Goal: Use online tool/utility: Utilize a website feature to perform a specific function

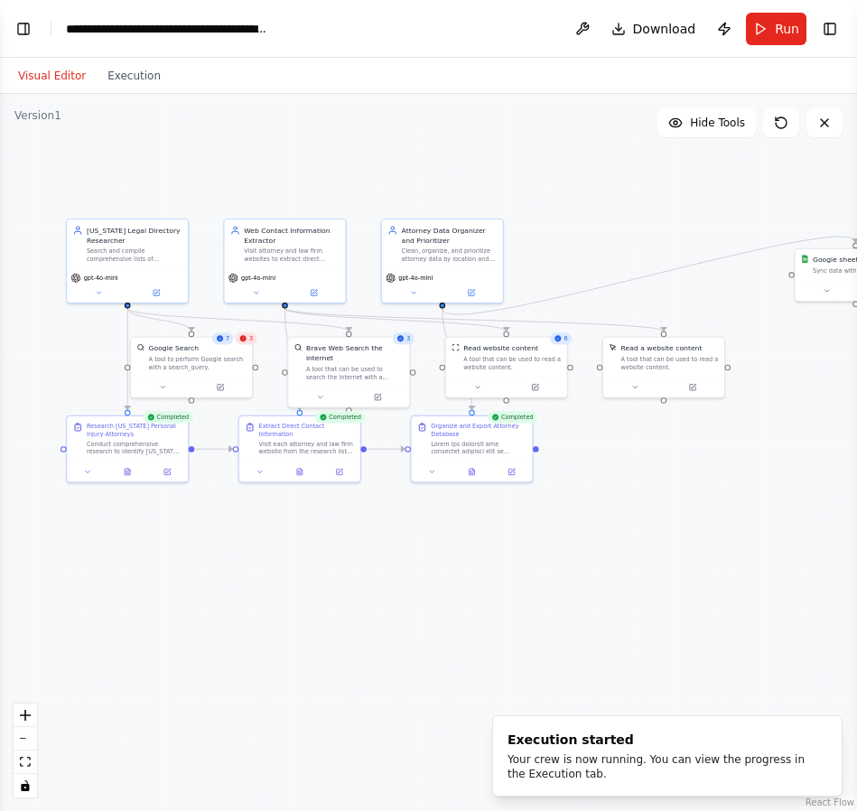
scroll to position [7627, 0]
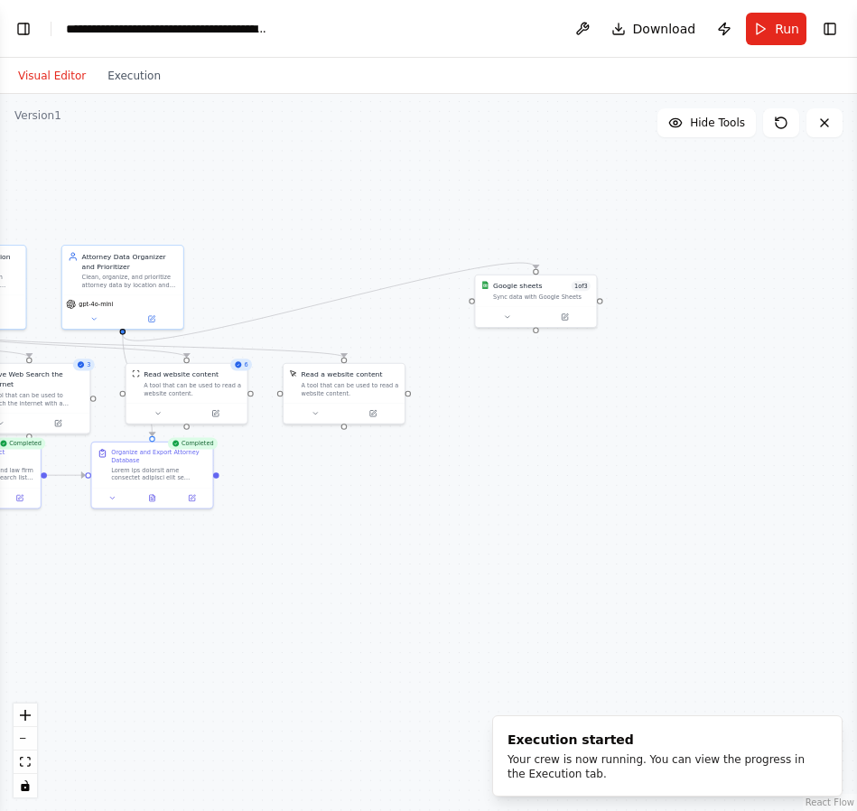
drag, startPoint x: 778, startPoint y: 380, endPoint x: 458, endPoint y: 407, distance: 320.9
click at [458, 407] on div ".deletable-edge-delete-btn { width: 20px; height: 20px; border: 0px solid #ffff…" at bounding box center [428, 452] width 857 height 717
click at [531, 284] on div "Google sheets" at bounding box center [517, 284] width 49 height 10
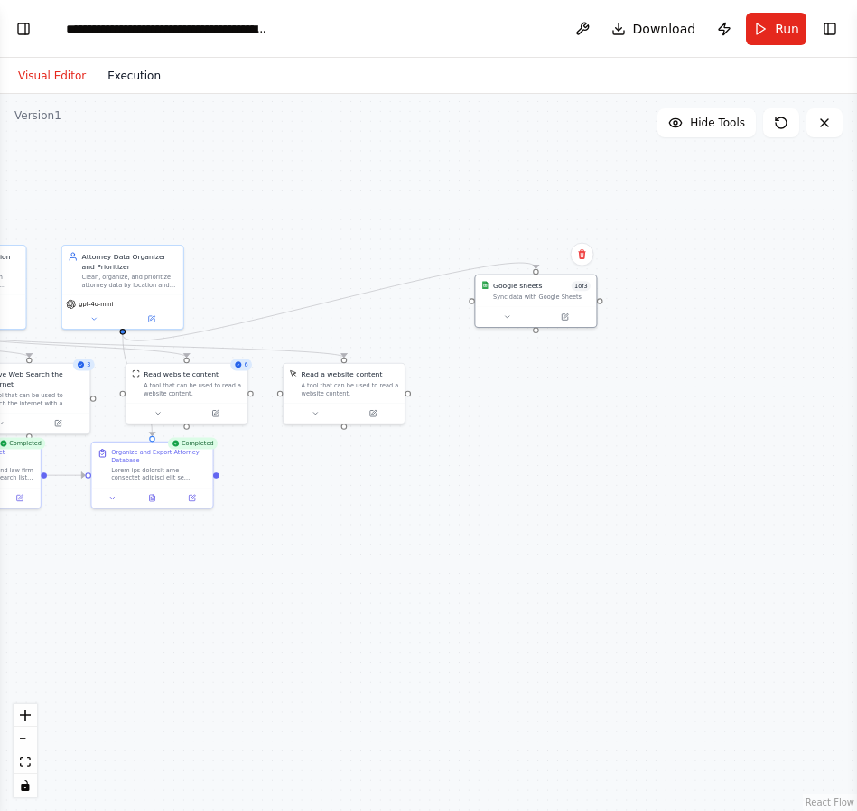
click at [130, 76] on button "Execution" at bounding box center [134, 76] width 75 height 22
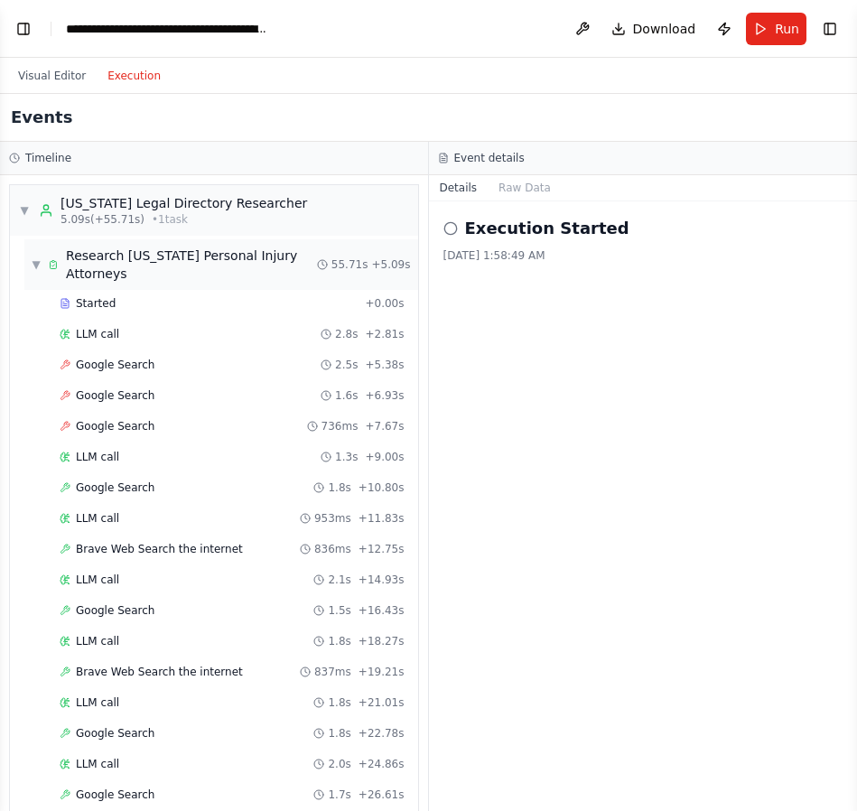
click at [35, 257] on span "▼" at bounding box center [36, 264] width 9 height 14
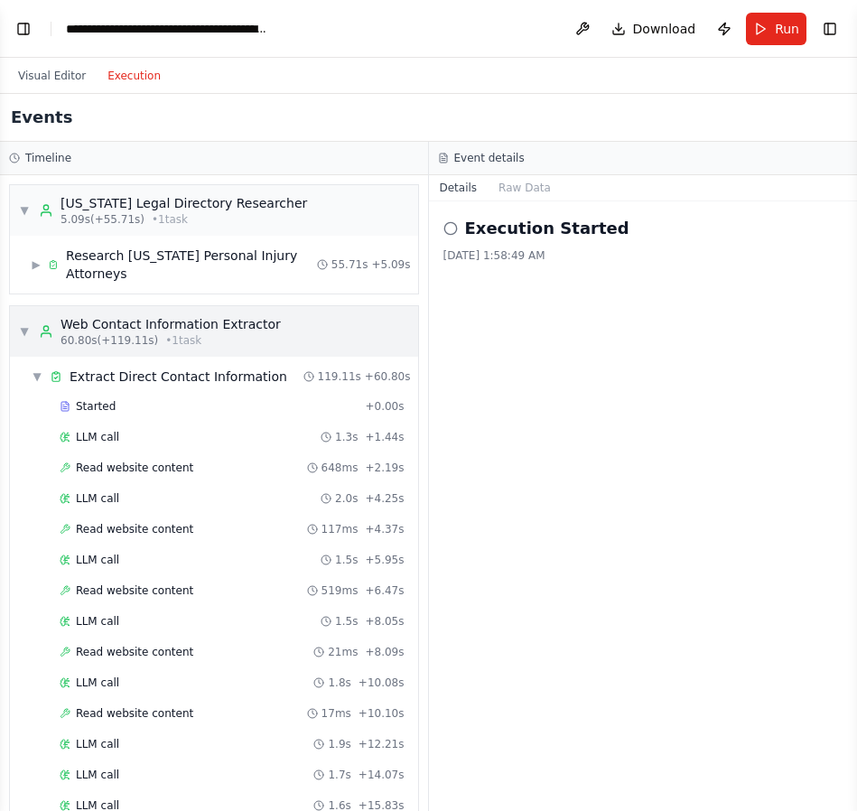
click at [26, 334] on span "▼" at bounding box center [24, 331] width 11 height 14
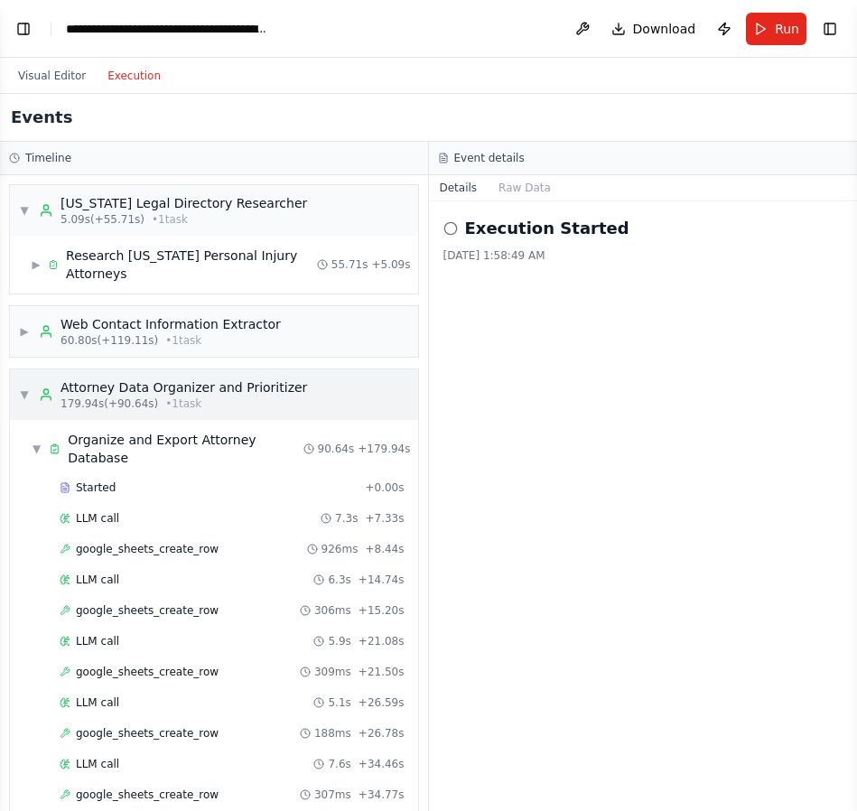
click at [23, 399] on span "▼" at bounding box center [24, 395] width 11 height 14
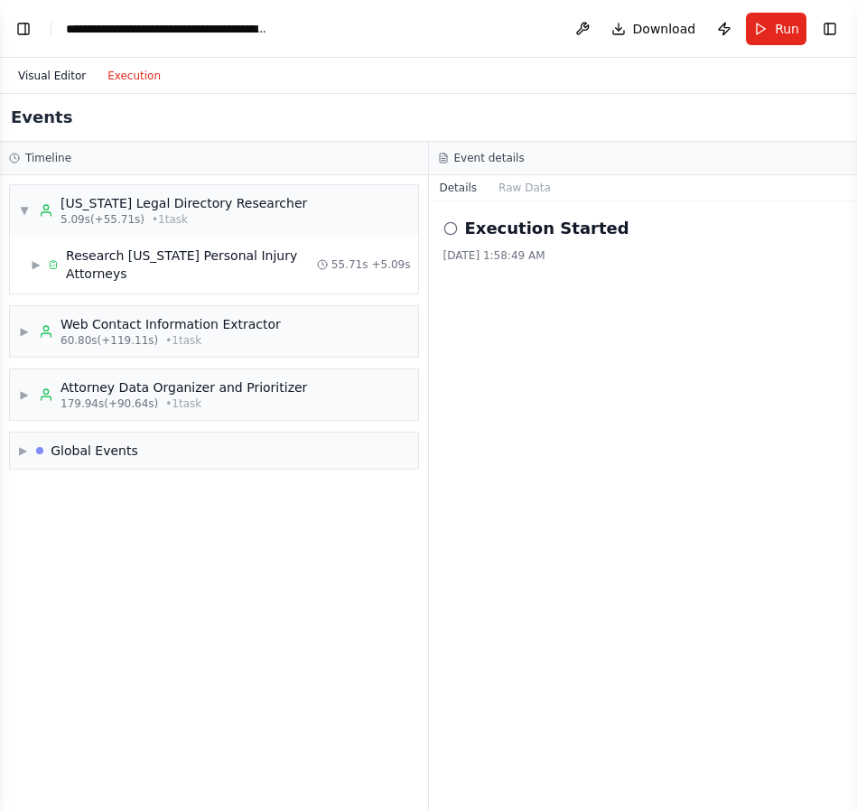
click at [59, 69] on button "Visual Editor" at bounding box center [51, 76] width 89 height 22
click at [115, 70] on button "Execution" at bounding box center [134, 76] width 75 height 22
click at [26, 392] on span "▶" at bounding box center [24, 395] width 11 height 14
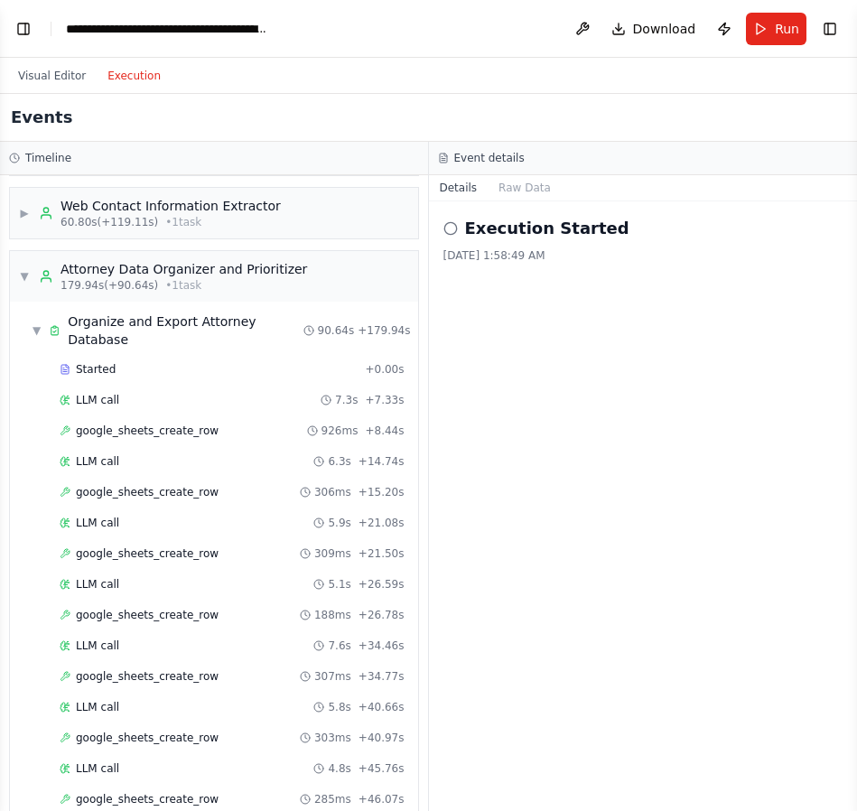
scroll to position [35, 0]
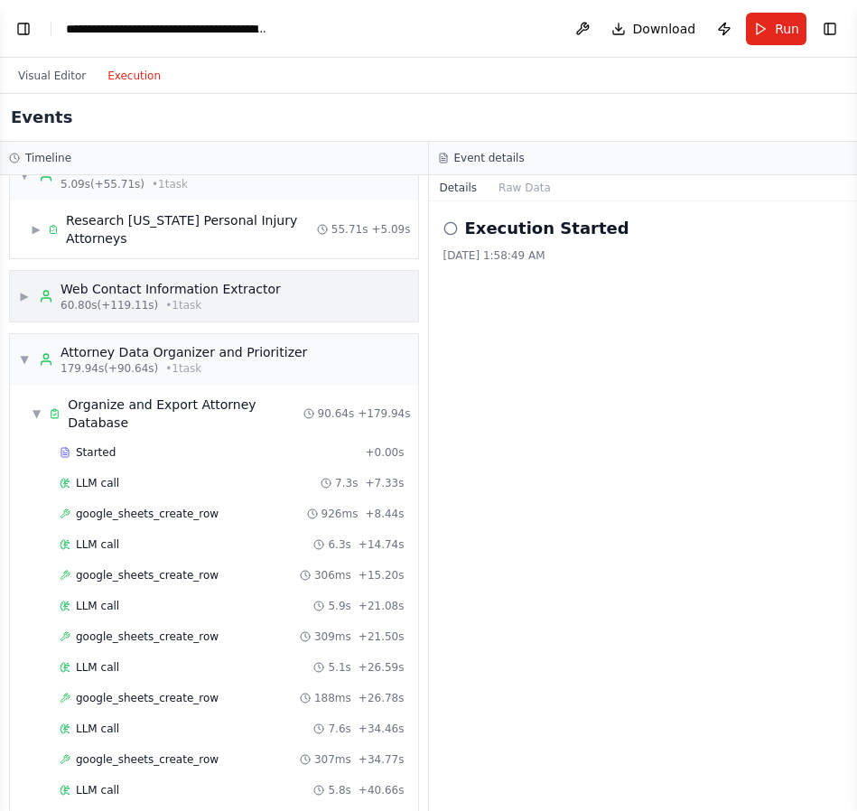
click at [21, 296] on span "▶" at bounding box center [24, 296] width 11 height 14
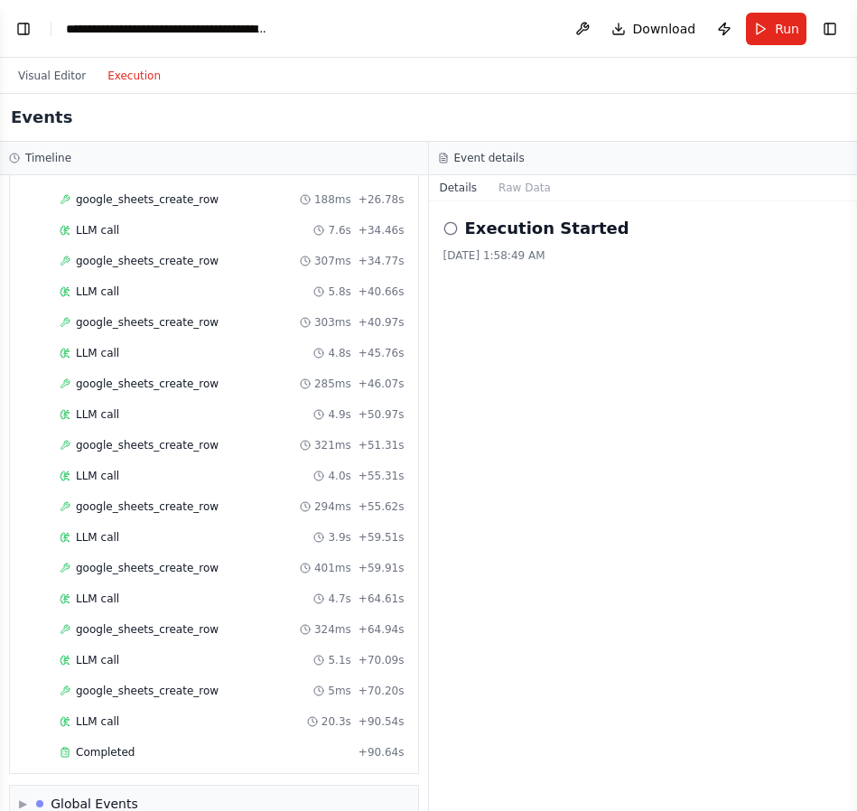
scroll to position [1773, 0]
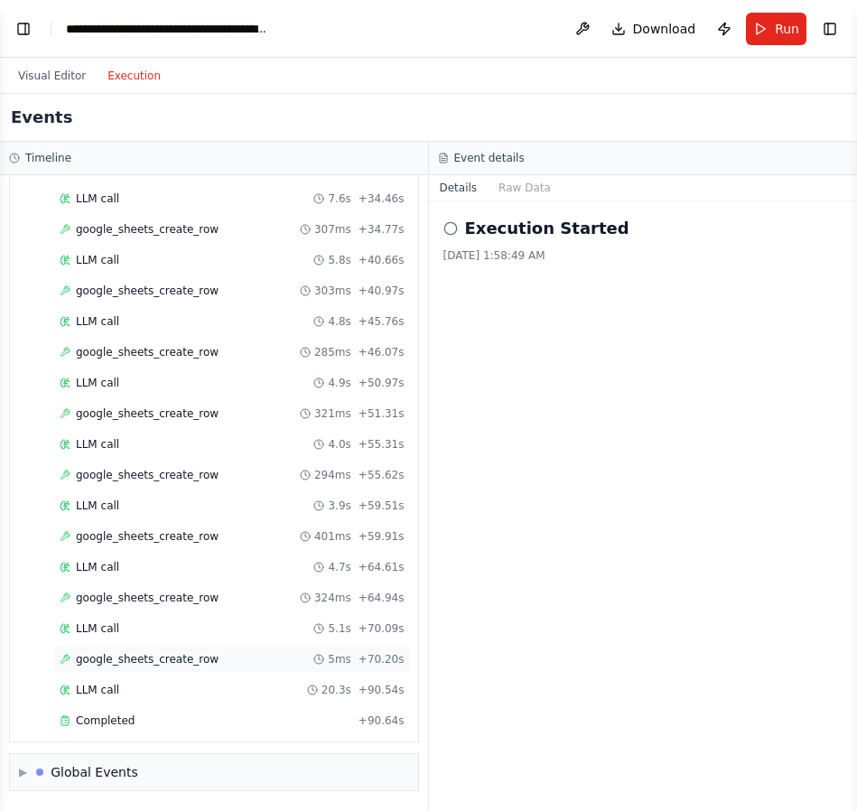
click at [209, 659] on span "google_sheets_create_row" at bounding box center [147, 659] width 143 height 14
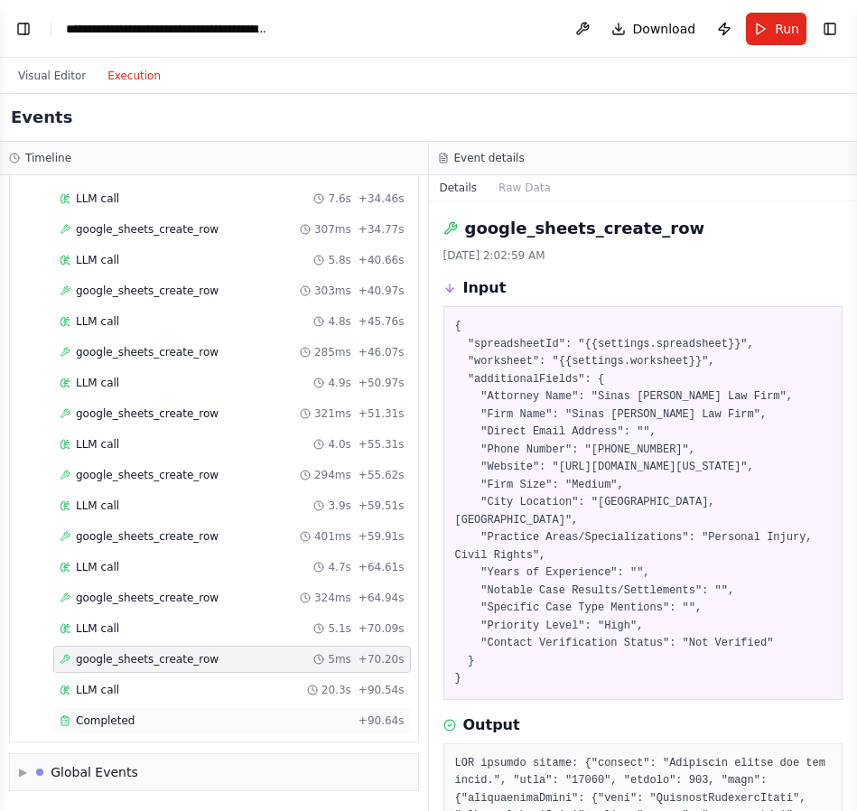
click at [148, 719] on div "Completed" at bounding box center [206, 721] width 292 height 14
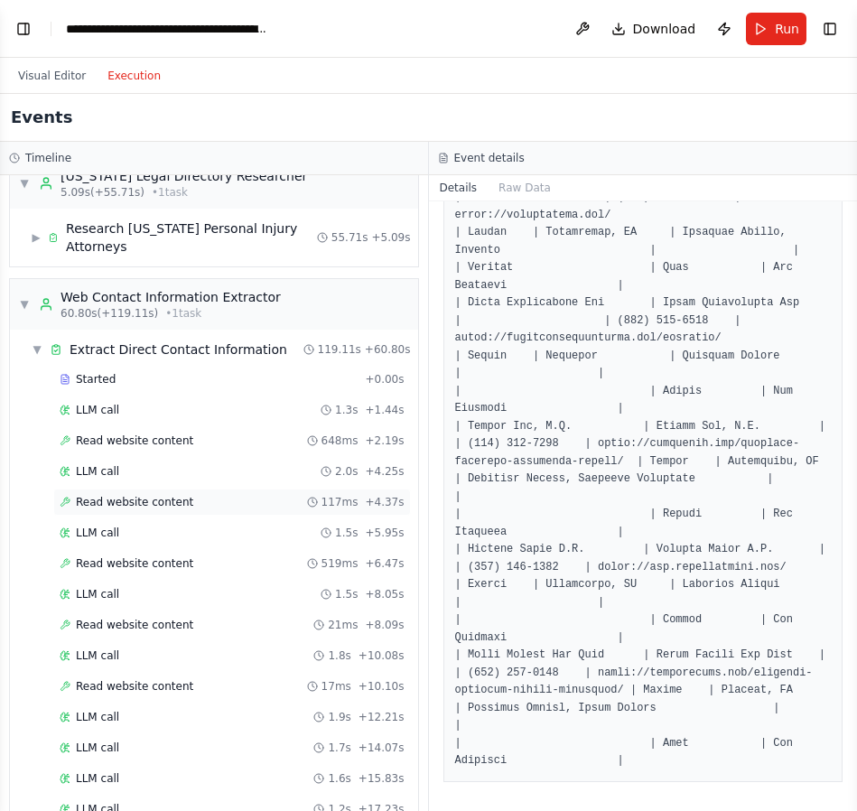
scroll to position [0, 0]
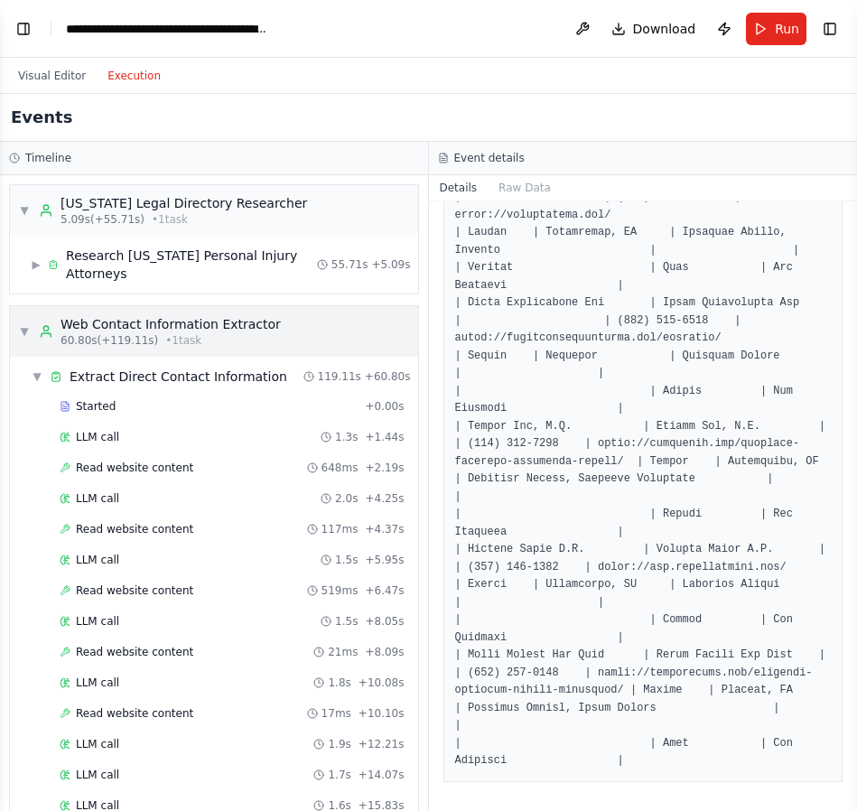
click at [23, 331] on span "▼" at bounding box center [24, 331] width 11 height 14
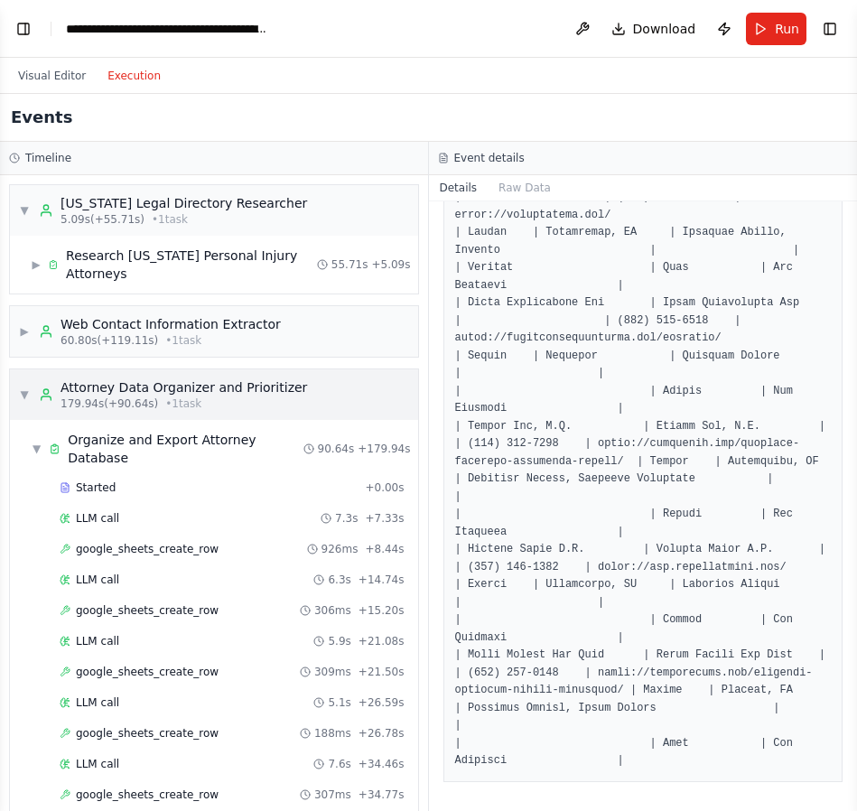
click at [23, 395] on span "▼" at bounding box center [24, 395] width 11 height 14
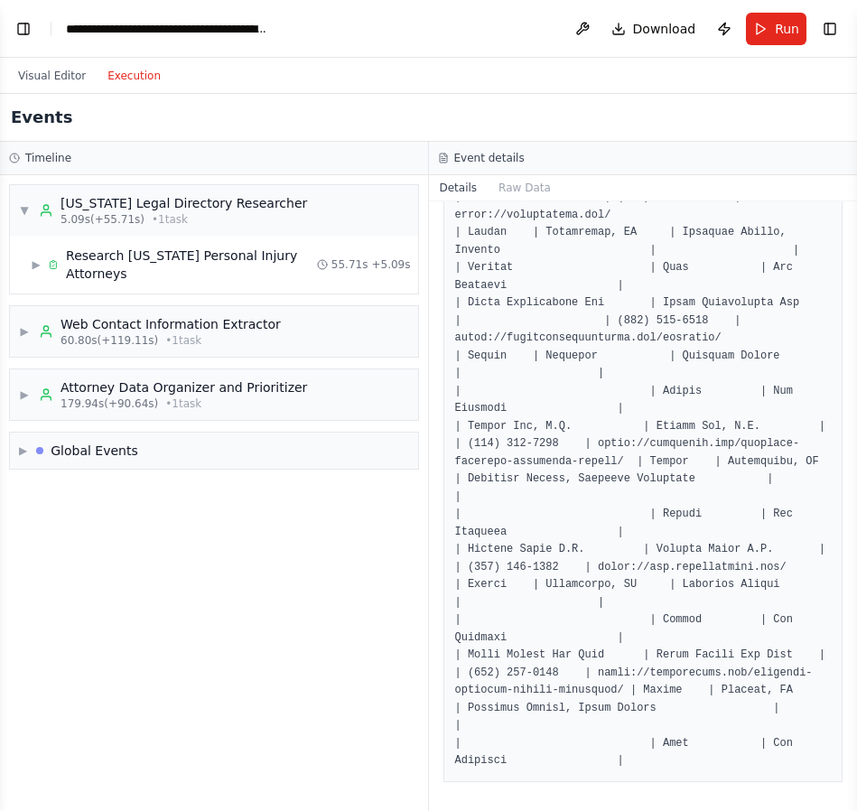
click at [647, 525] on pre at bounding box center [643, 3] width 377 height 1533
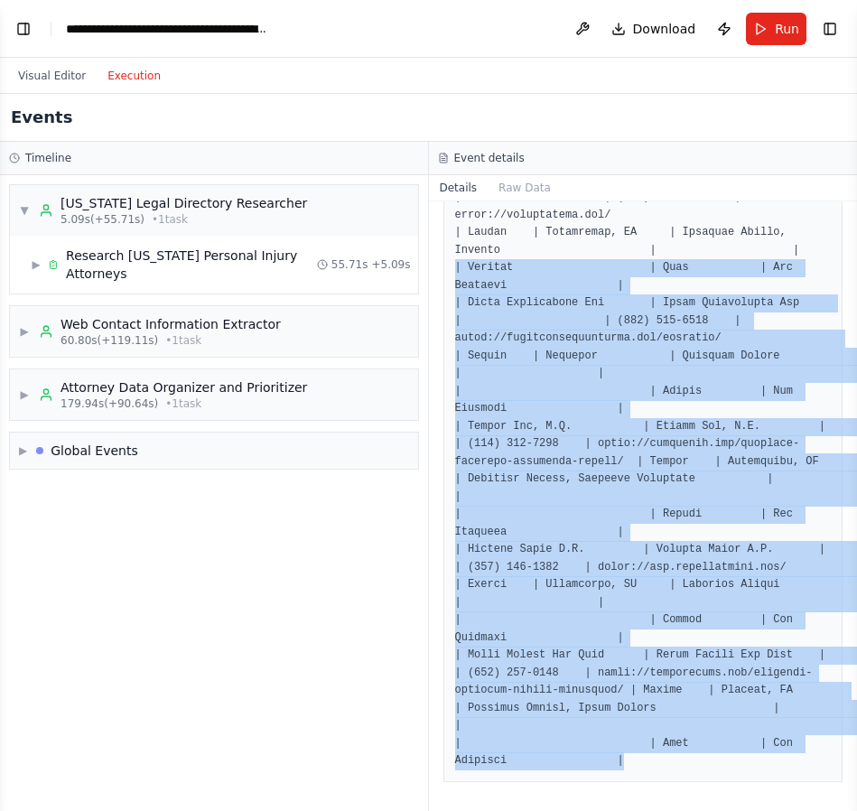
drag, startPoint x: 454, startPoint y: 212, endPoint x: 716, endPoint y: 866, distance: 704.7
click at [716, 810] on html "BETA Hello! I'm the CrewAI assistant. What kind of automation do you want to bu…" at bounding box center [428, 405] width 857 height 811
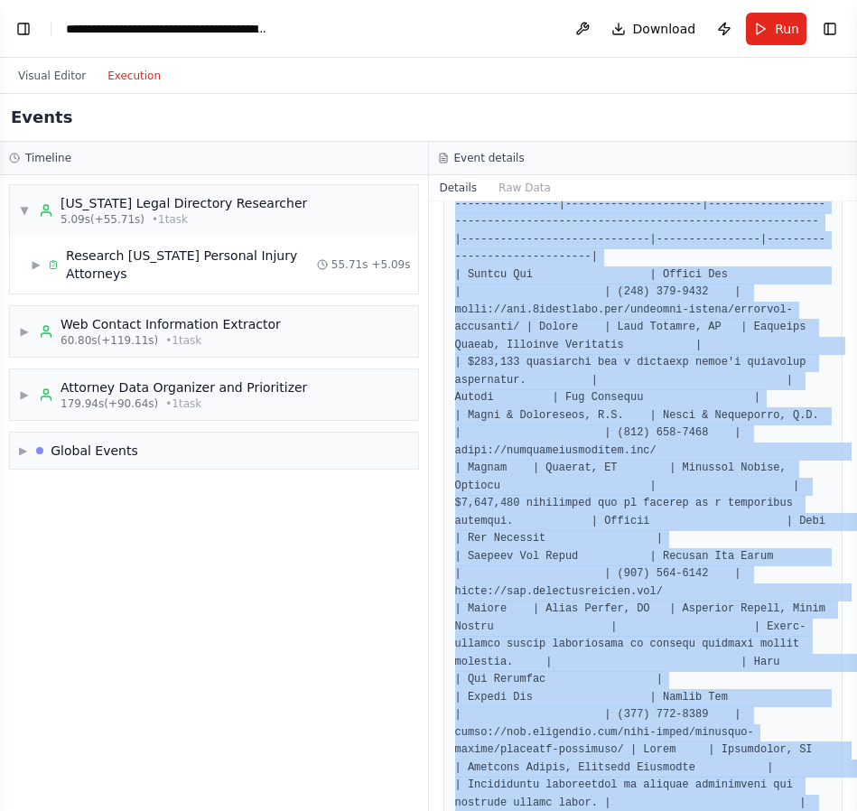
scroll to position [1151, 0]
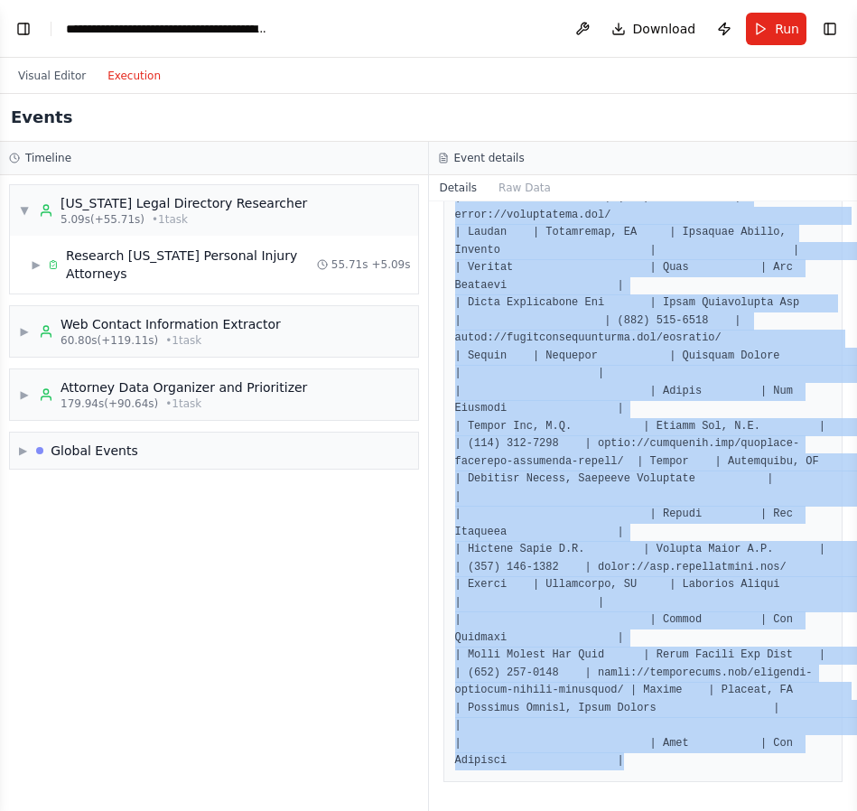
drag, startPoint x: 457, startPoint y: 321, endPoint x: 735, endPoint y: 866, distance: 612.2
click at [735, 810] on html "BETA Hello! I'm the CrewAI assistant. What kind of automation do you want to bu…" at bounding box center [428, 405] width 857 height 811
copy pre "| Attorney Name | Firm Name | Direct Email Address | Phone Number | Website | F…"
click at [48, 76] on button "Visual Editor" at bounding box center [51, 76] width 89 height 22
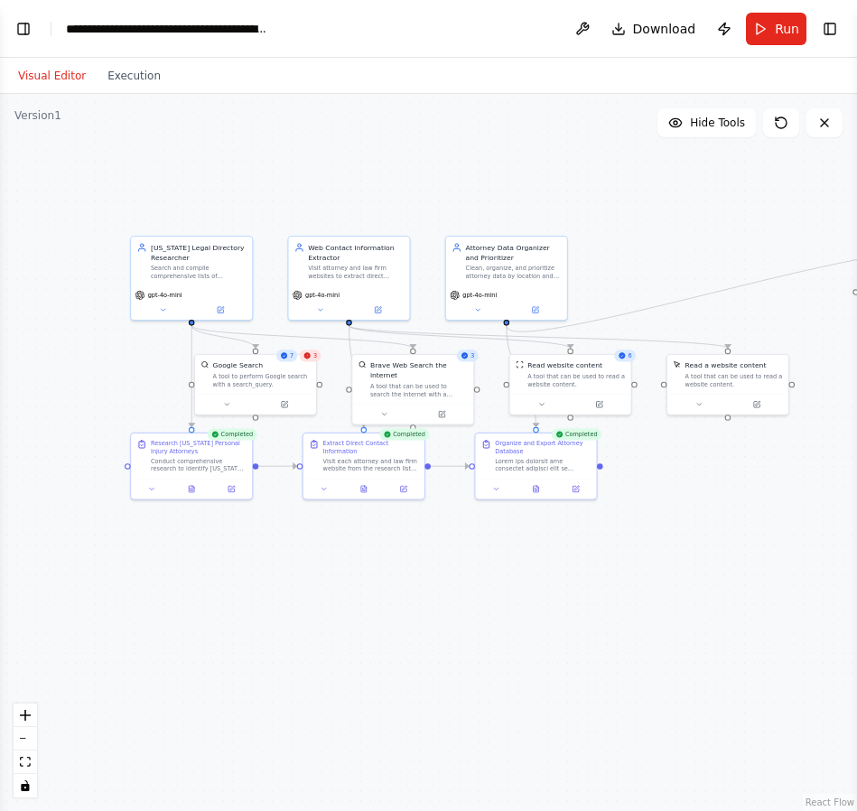
drag, startPoint x: 301, startPoint y: 611, endPoint x: 685, endPoint y: 602, distance: 384.1
click at [685, 602] on div ".deletable-edge-delete-btn { width: 20px; height: 20px; border: 0px solid #ffff…" at bounding box center [428, 452] width 857 height 717
click at [23, 28] on button "Toggle Left Sidebar" at bounding box center [23, 28] width 25 height 25
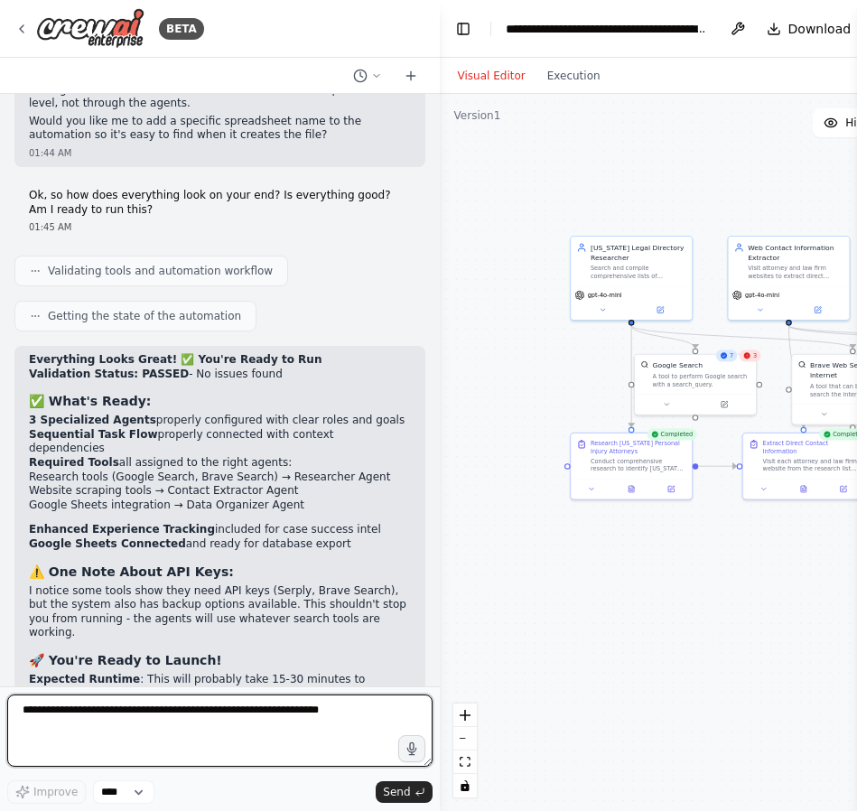
click at [23, 726] on textarea at bounding box center [220, 731] width 426 height 72
paste textarea "**********"
type textarea "**********"
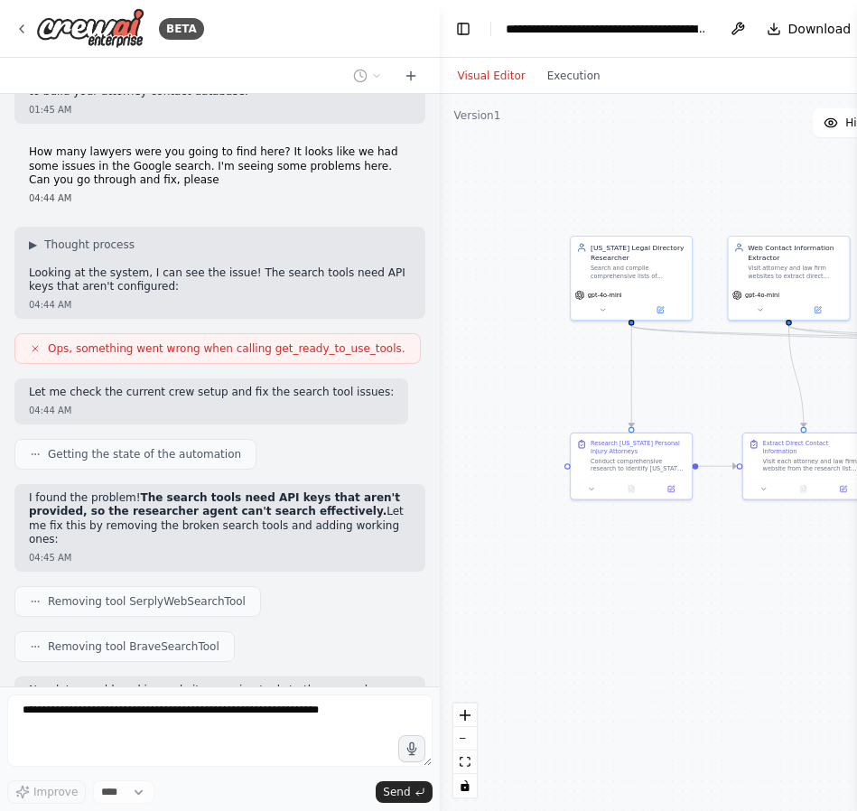
scroll to position [8452, 0]
